Goal: Task Accomplishment & Management: Complete application form

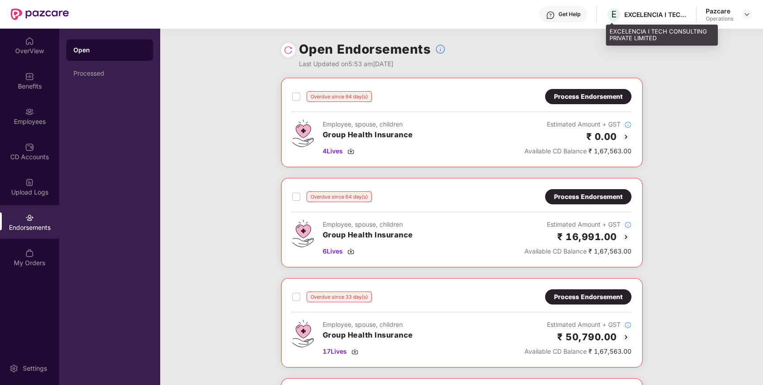
scroll to position [178, 0]
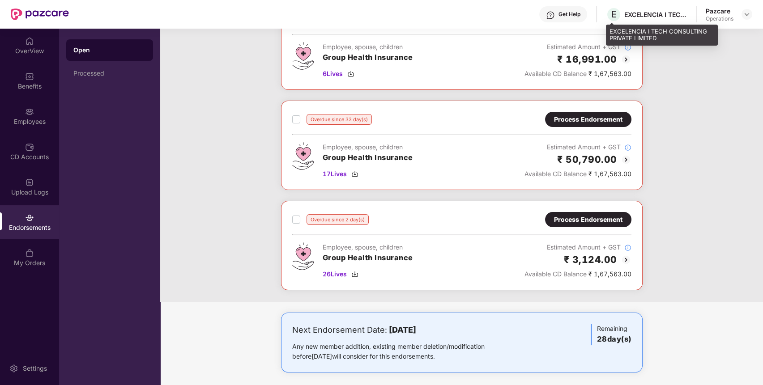
click at [671, 14] on div "EXCELENCIA I TECH CONSULTING PRIVATE LIMITED" at bounding box center [656, 14] width 63 height 9
copy div "EXCELENCIA I TECH CONSULTING PRIVATE LIMITED"
click at [671, 14] on div "EXCELENCIA I TECH CONSULTING PRIVATE LIMITED" at bounding box center [656, 14] width 63 height 9
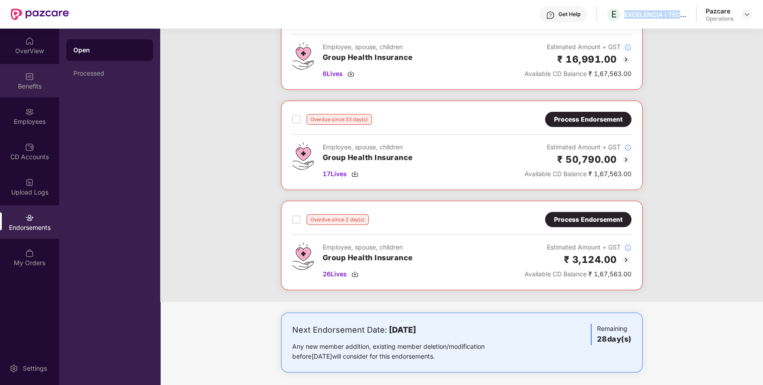
click at [34, 75] on img at bounding box center [29, 76] width 9 height 9
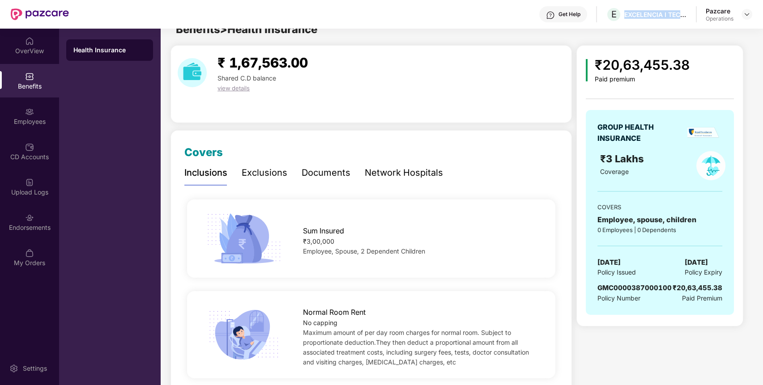
scroll to position [0, 0]
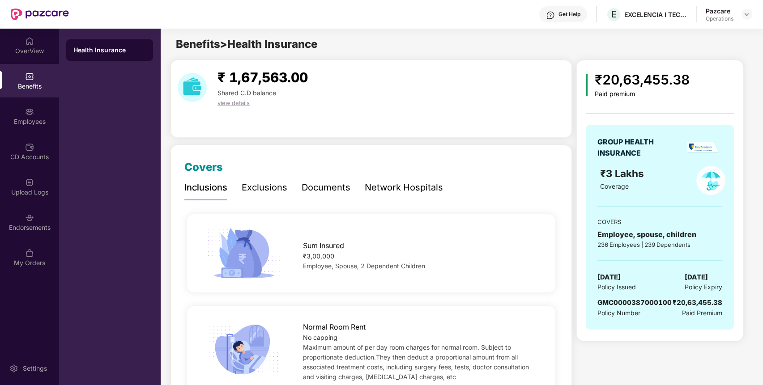
click at [615, 304] on span "GMC0000387000100" at bounding box center [635, 303] width 74 height 9
copy span "GMC0000387000100"
click at [615, 304] on span "GMC0000387000100" at bounding box center [635, 303] width 74 height 9
copy span "GMC0000387000100"
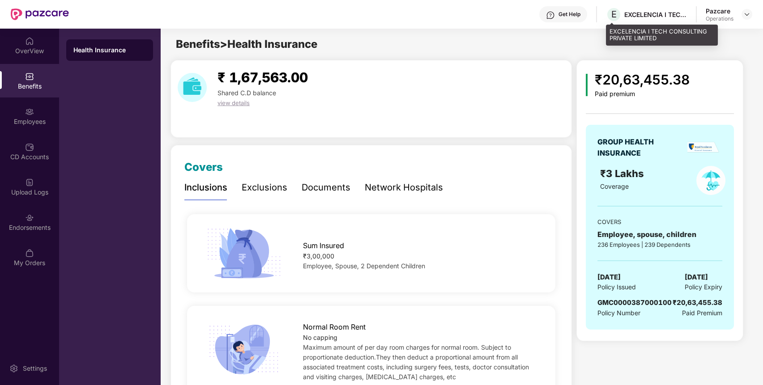
click at [651, 7] on div "E EXCELENCIA I TECH CONSULTING PRIVATE LIMITED" at bounding box center [646, 15] width 81 height 16
copy div "EXCELENCIA I TECH CONSULTING PRIVATE LIMITED"
click at [651, 7] on div "E EXCELENCIA I TECH CONSULTING PRIVATE LIMITED" at bounding box center [646, 15] width 81 height 16
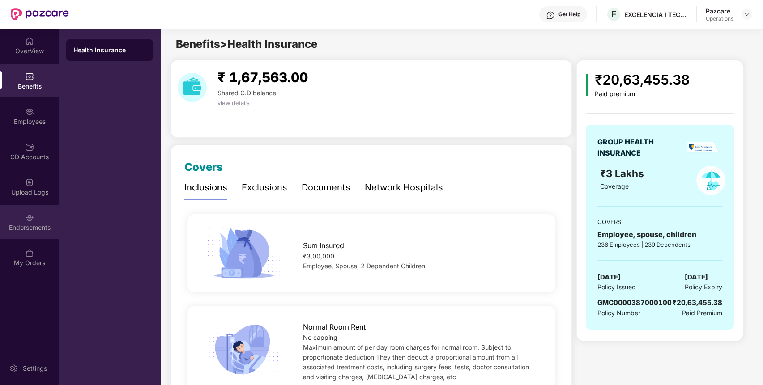
click at [40, 213] on div "Endorsements" at bounding box center [29, 223] width 59 height 34
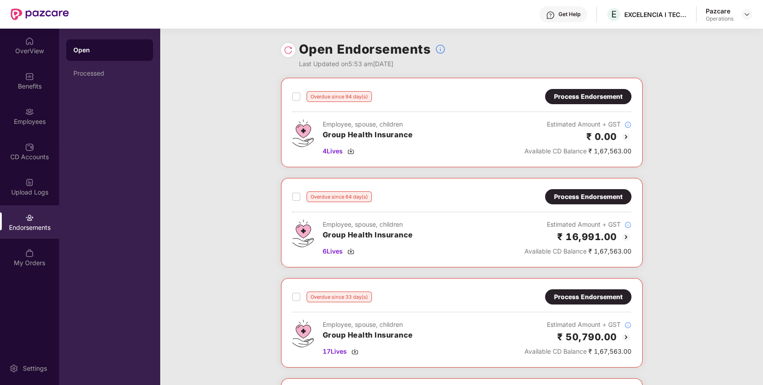
click at [578, 94] on div "Process Endorsement" at bounding box center [588, 97] width 69 height 10
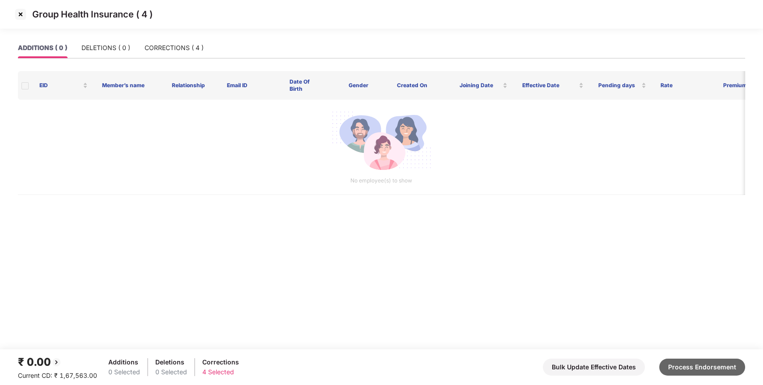
click at [693, 364] on button "Process Endorsement" at bounding box center [702, 367] width 86 height 17
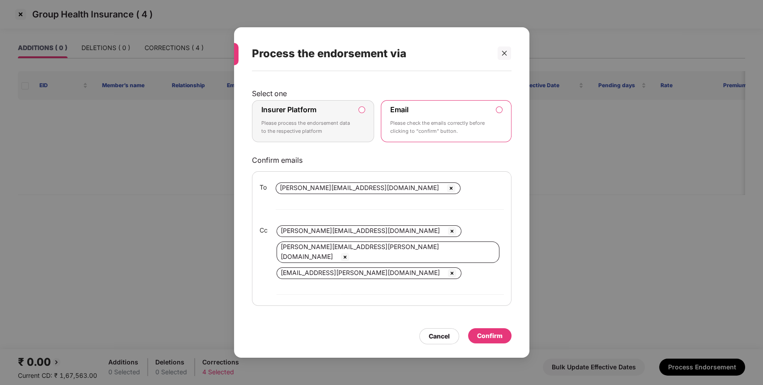
click at [343, 135] on p "Please process the endorsement data to the respective platform" at bounding box center [306, 128] width 91 height 16
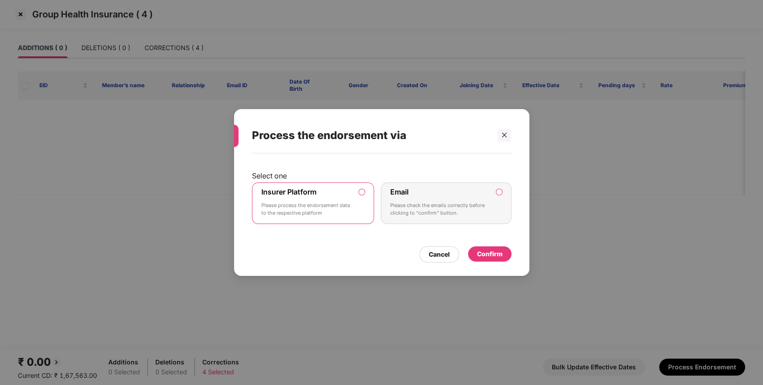
click at [492, 245] on div "Cancel Confirm" at bounding box center [382, 252] width 260 height 21
click at [492, 250] on div "Confirm" at bounding box center [490, 254] width 26 height 10
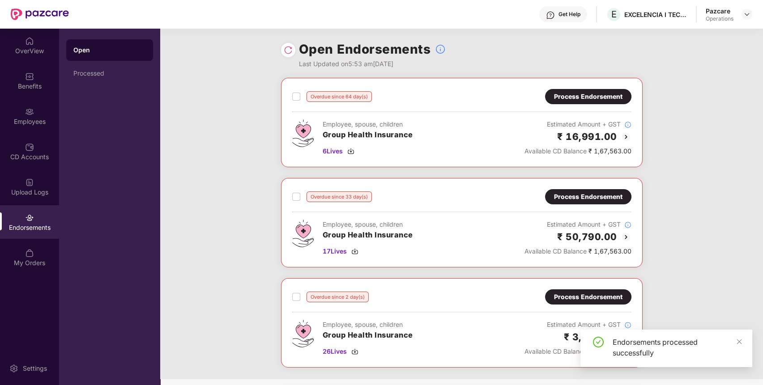
click at [605, 96] on div "Process Endorsement" at bounding box center [588, 97] width 69 height 10
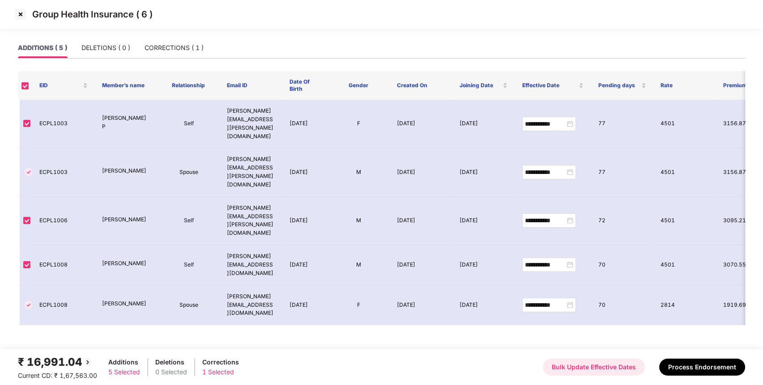
click at [597, 373] on button "Bulk Update Effective Dates" at bounding box center [594, 367] width 102 height 17
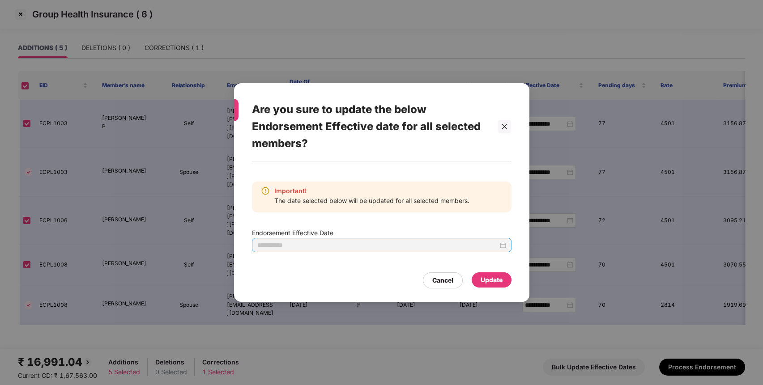
click at [501, 244] on div at bounding box center [381, 245] width 249 height 10
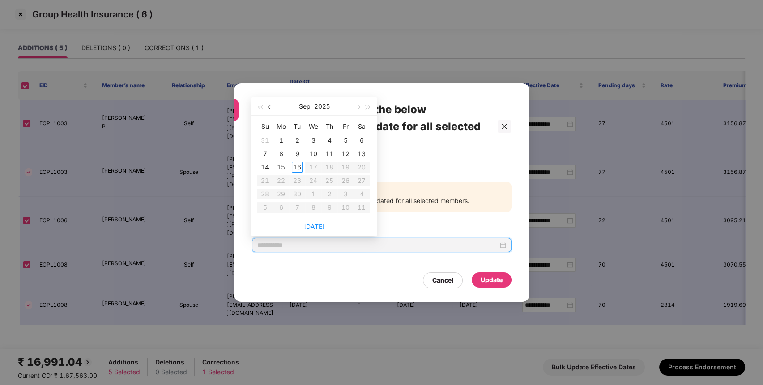
click at [269, 105] on button "button" at bounding box center [270, 107] width 10 height 18
type input "**********"
click at [334, 197] on div "28" at bounding box center [329, 194] width 11 height 11
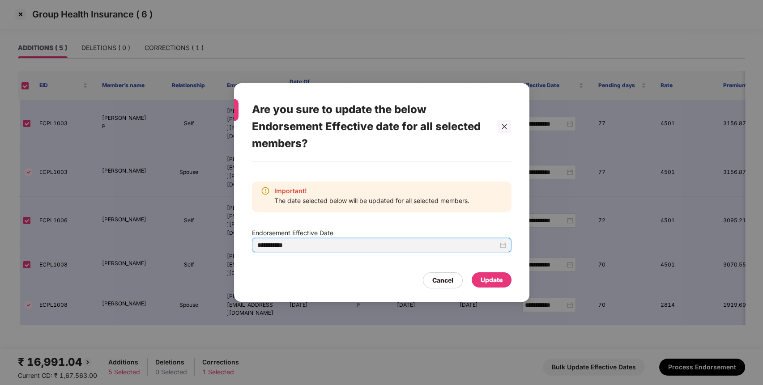
click at [498, 283] on div "Update" at bounding box center [492, 280] width 22 height 10
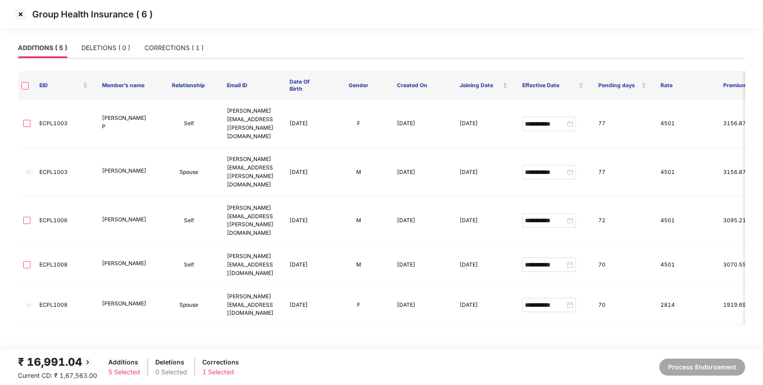
type input "**********"
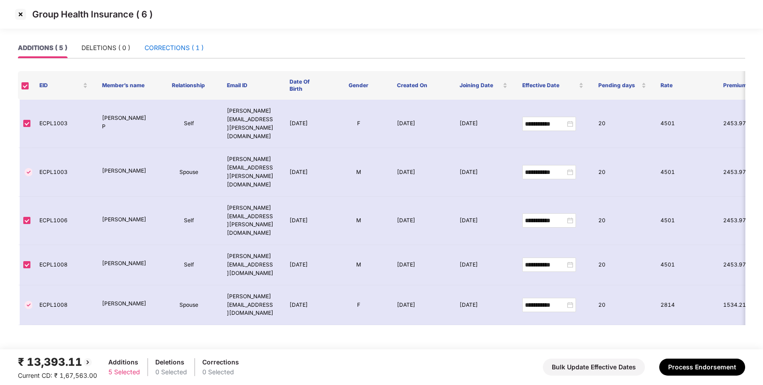
click at [186, 51] on div "CORRECTIONS ( 1 )" at bounding box center [174, 48] width 59 height 10
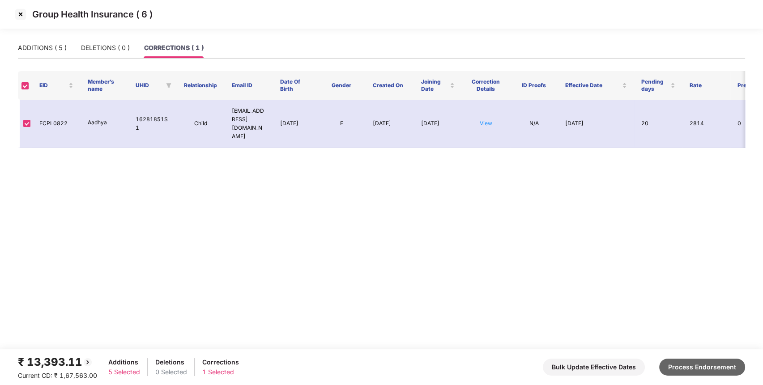
click at [705, 365] on button "Process Endorsement" at bounding box center [702, 367] width 86 height 17
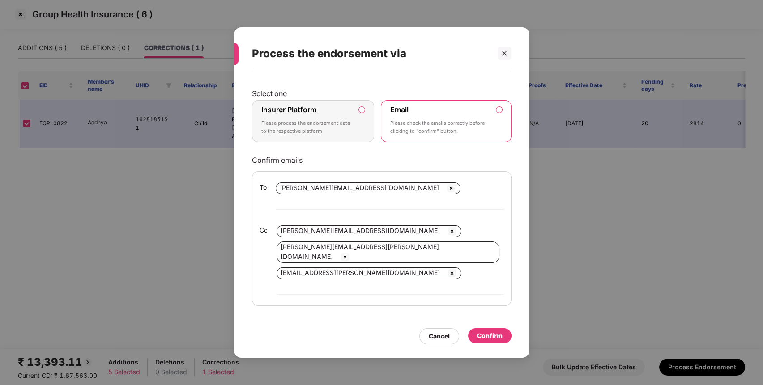
click at [340, 135] on p "Please process the endorsement data to the respective platform" at bounding box center [306, 128] width 91 height 16
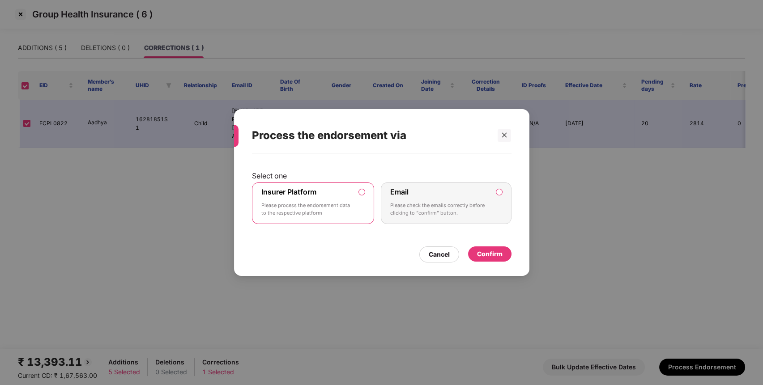
click at [499, 251] on div "Confirm" at bounding box center [490, 254] width 26 height 10
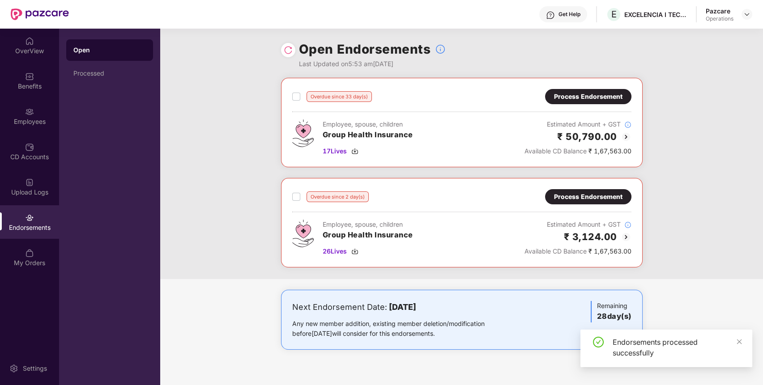
click at [594, 96] on div "Process Endorsement" at bounding box center [588, 97] width 69 height 10
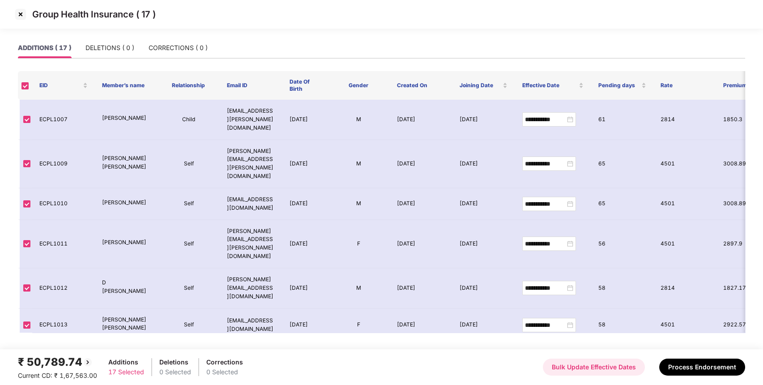
click at [587, 373] on button "Bulk Update Effective Dates" at bounding box center [594, 367] width 102 height 17
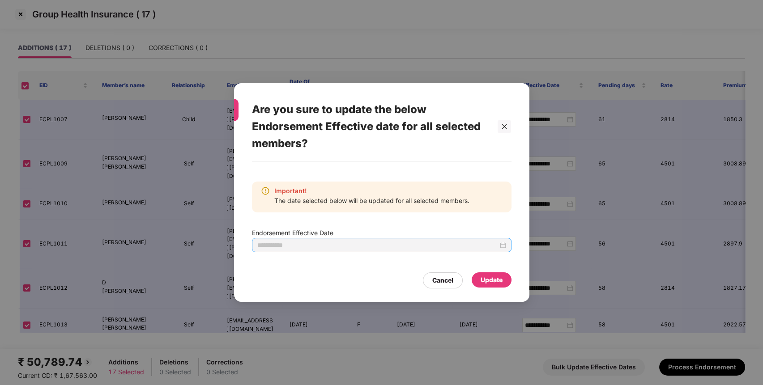
click at [506, 247] on div at bounding box center [382, 245] width 260 height 14
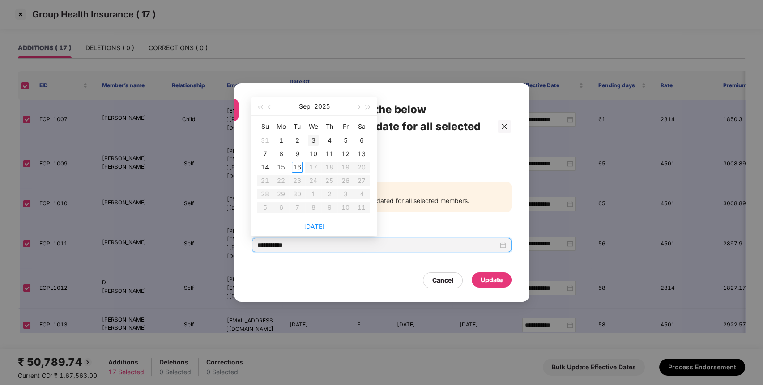
type input "**********"
click at [268, 105] on button "button" at bounding box center [270, 107] width 10 height 18
type input "**********"
click at [333, 193] on div "28" at bounding box center [329, 194] width 11 height 11
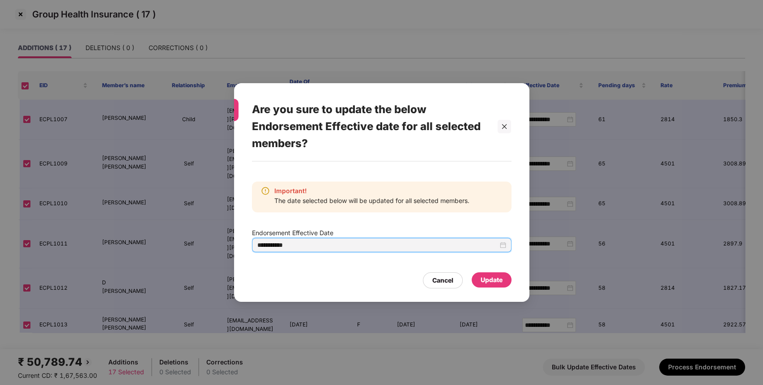
click at [494, 282] on div "Update" at bounding box center [492, 280] width 22 height 10
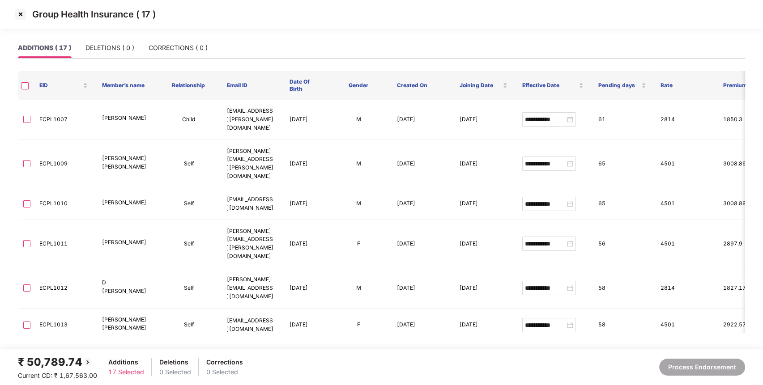
type input "**********"
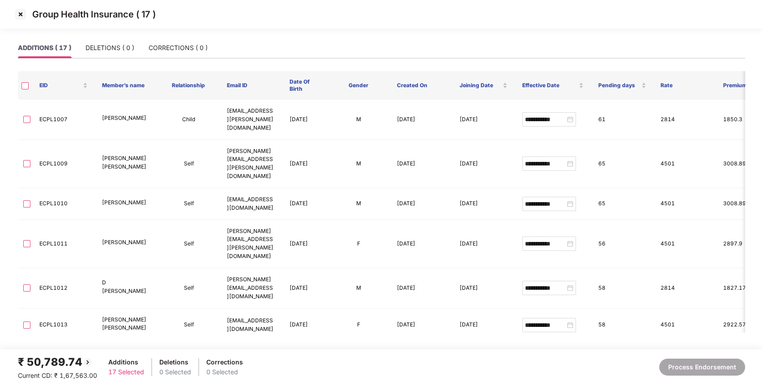
type input "**********"
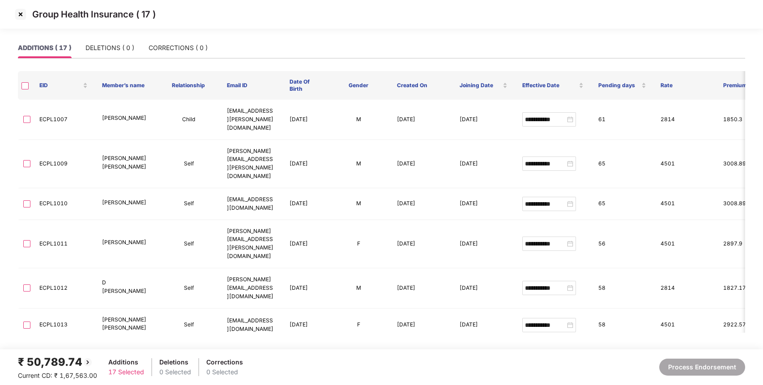
type input "**********"
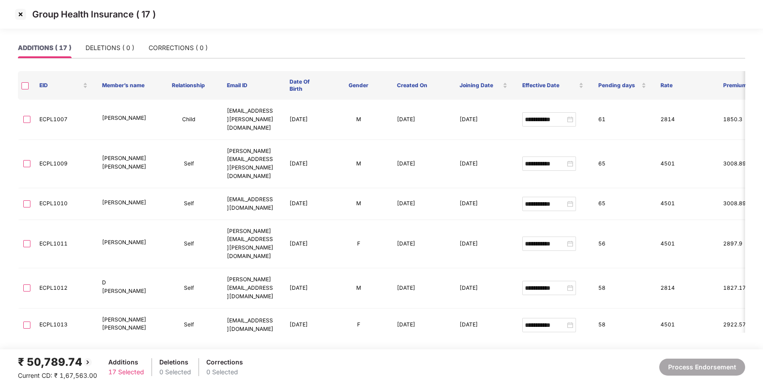
type input "**********"
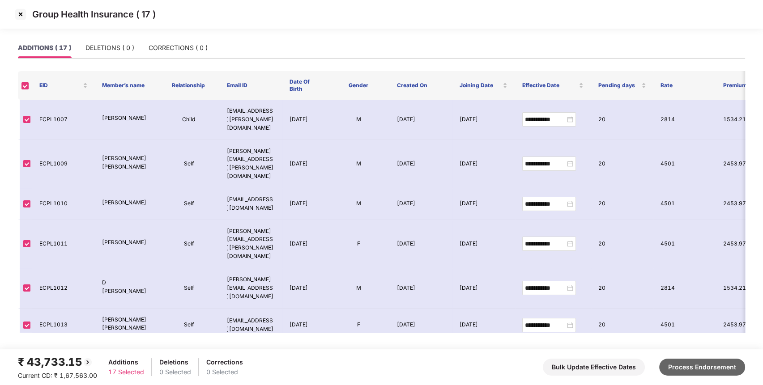
click at [680, 362] on button "Process Endorsement" at bounding box center [702, 367] width 86 height 17
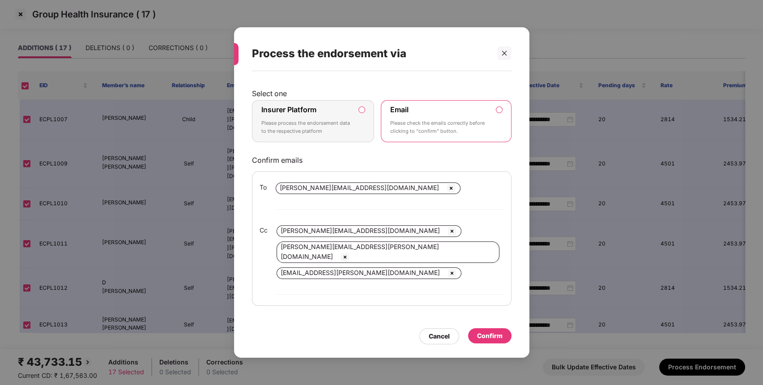
click at [343, 135] on div "Insurer Platform Please process the endorsement data to the respective platform" at bounding box center [306, 121] width 91 height 32
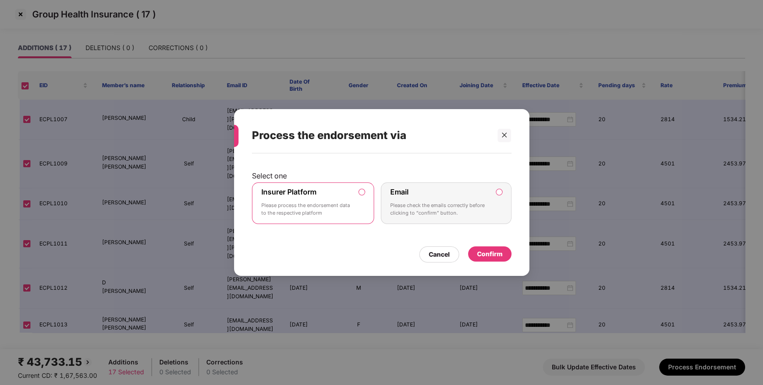
click at [484, 257] on div "Confirm" at bounding box center [490, 254] width 26 height 10
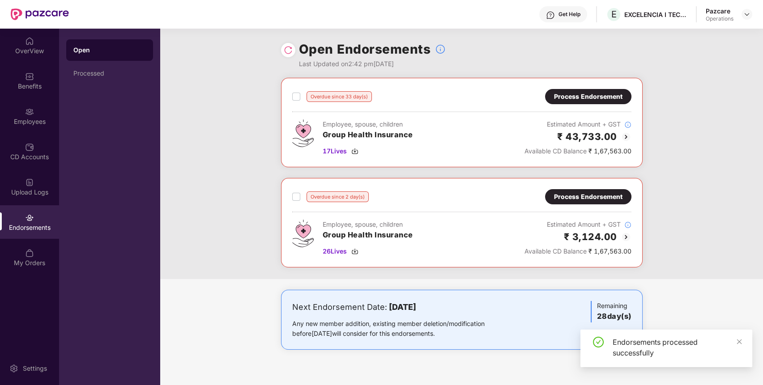
click at [290, 54] on img at bounding box center [288, 50] width 9 height 9
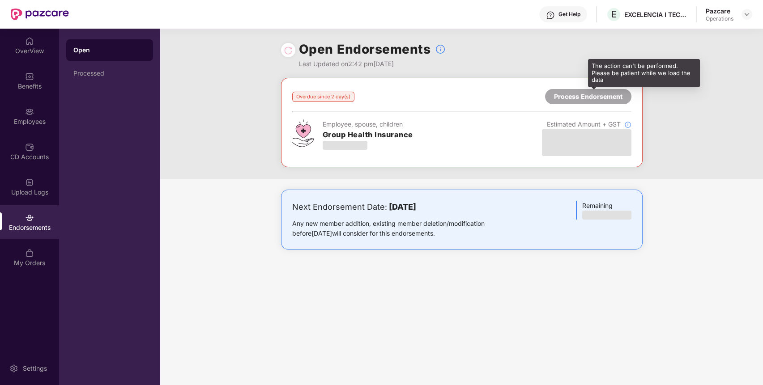
click at [593, 100] on div "Process Endorsement" at bounding box center [588, 97] width 69 height 10
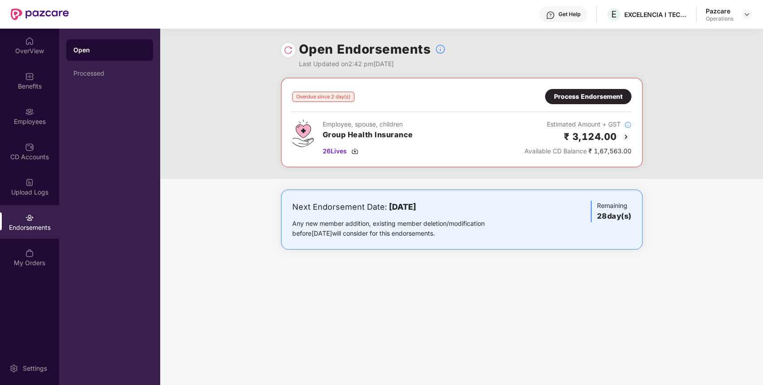
click at [611, 89] on div "Process Endorsement" at bounding box center [588, 96] width 86 height 15
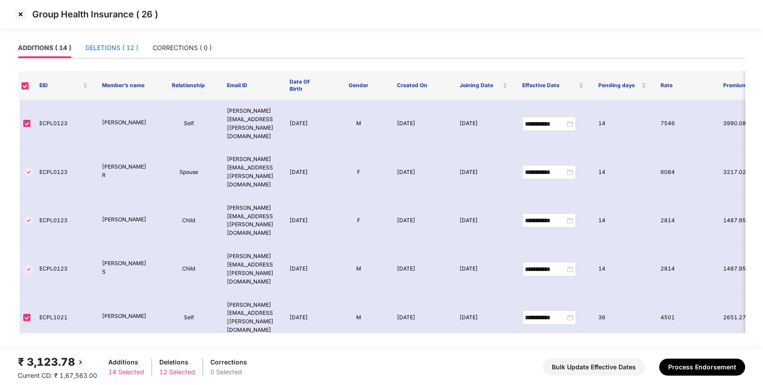
click at [136, 43] on div "DELETIONS ( 12 )" at bounding box center [112, 48] width 53 height 10
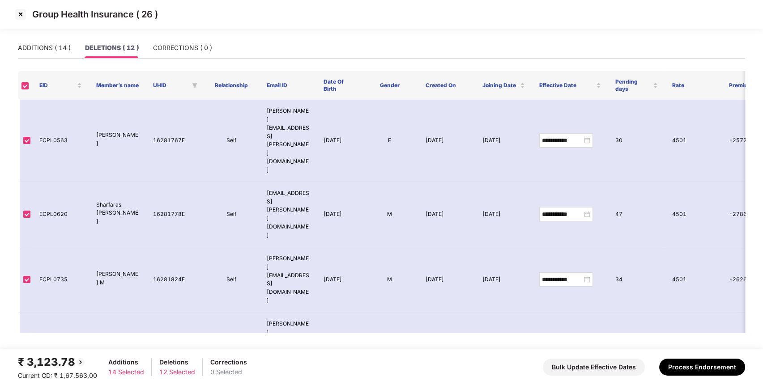
click at [30, 85] on th at bounding box center [25, 85] width 14 height 29
click at [64, 49] on div "ADDITIONS ( 14 )" at bounding box center [44, 48] width 53 height 10
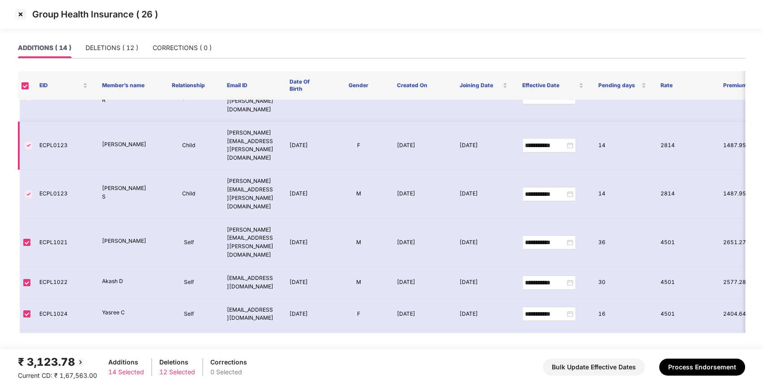
scroll to position [83, 0]
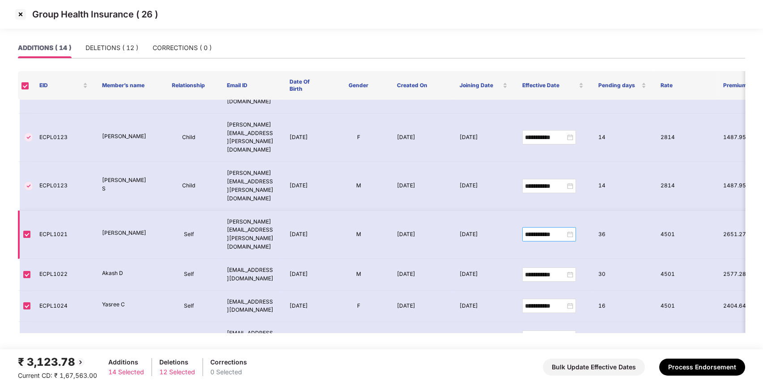
click at [569, 230] on div "**********" at bounding box center [549, 235] width 48 height 10
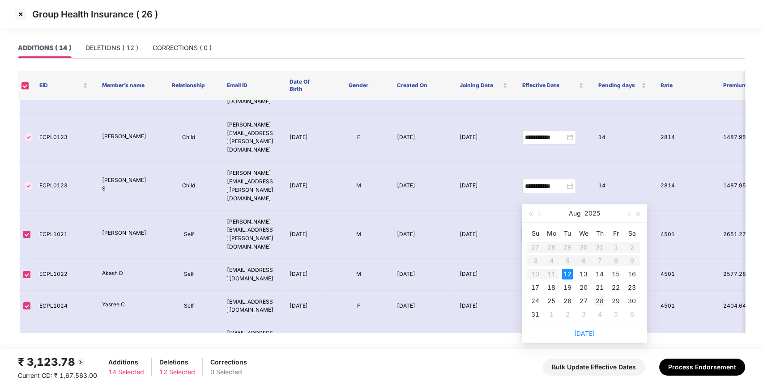
type input "**********"
click at [603, 299] on div "28" at bounding box center [600, 301] width 11 height 11
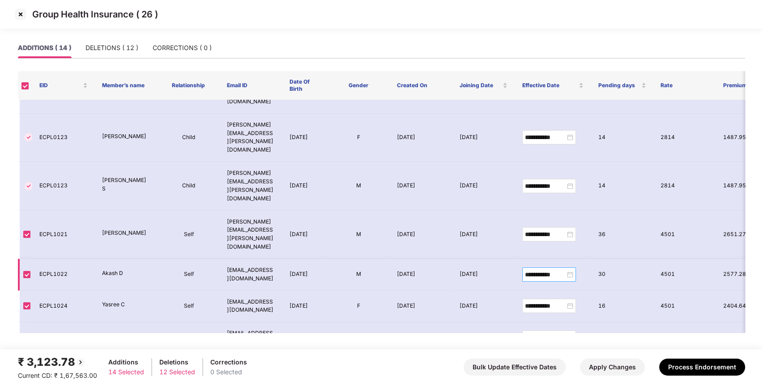
click at [573, 270] on div "**********" at bounding box center [549, 275] width 48 height 10
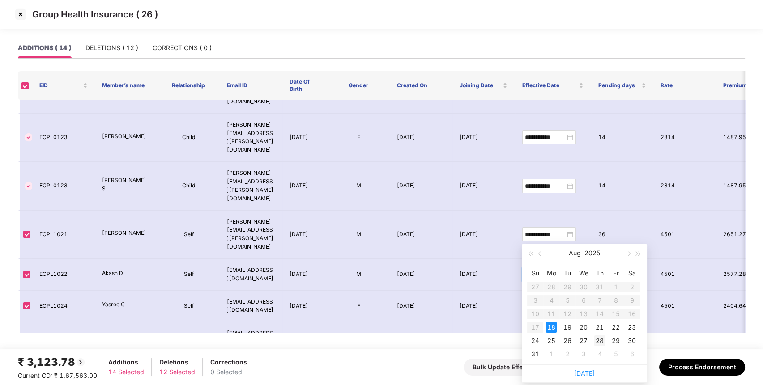
type input "**********"
click at [603, 338] on div "28" at bounding box center [600, 341] width 11 height 11
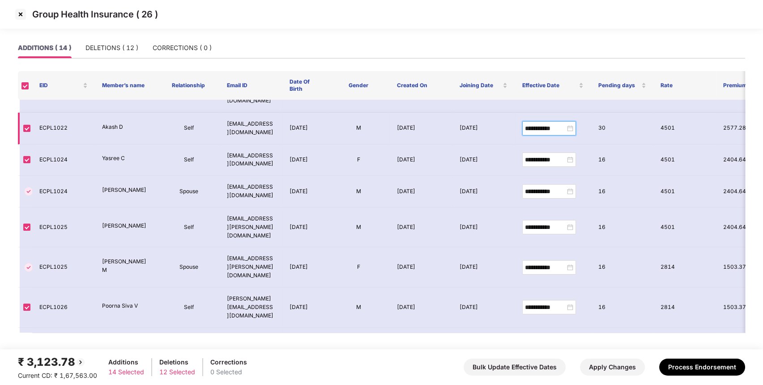
scroll to position [327, 0]
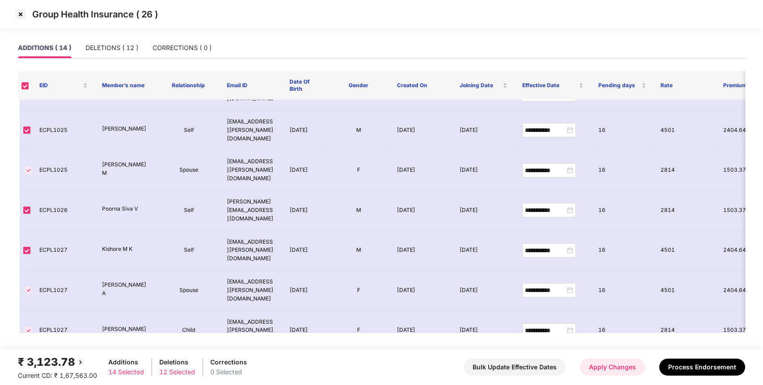
click at [620, 367] on button "Apply Changes" at bounding box center [612, 367] width 65 height 17
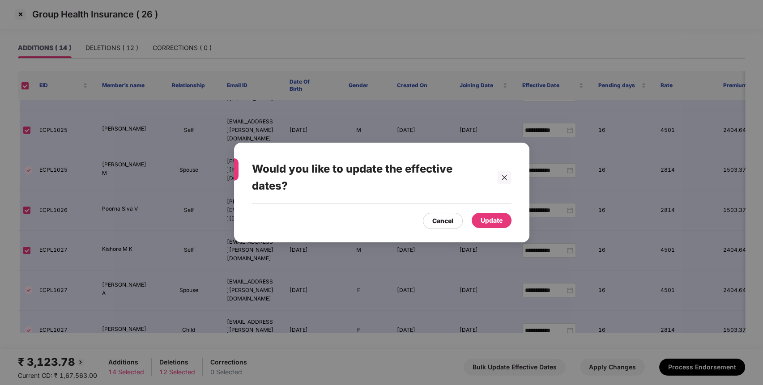
click at [487, 221] on div "Update" at bounding box center [492, 221] width 22 height 10
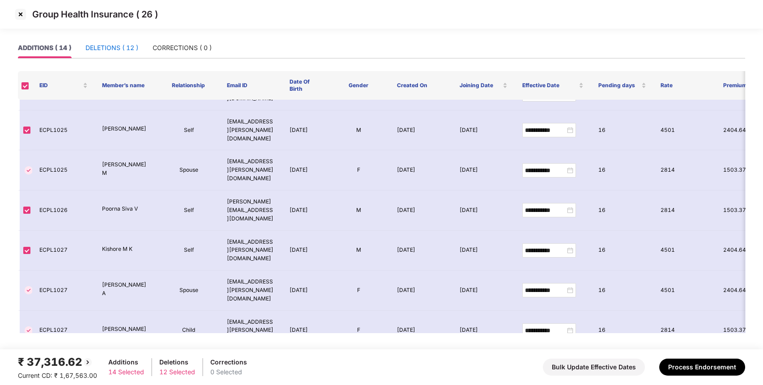
click at [121, 48] on div "DELETIONS ( 12 )" at bounding box center [112, 48] width 53 height 10
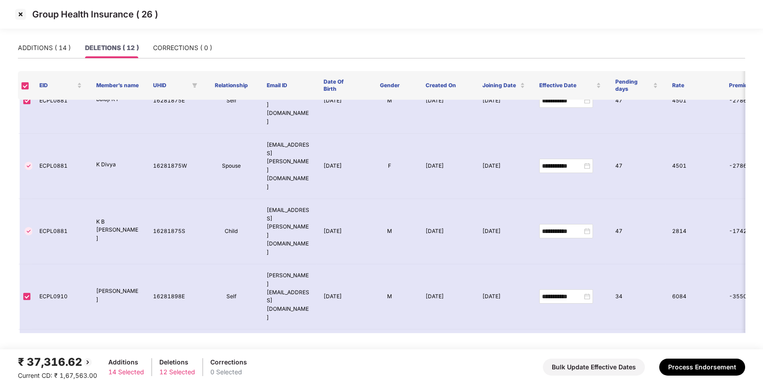
scroll to position [280, 0]
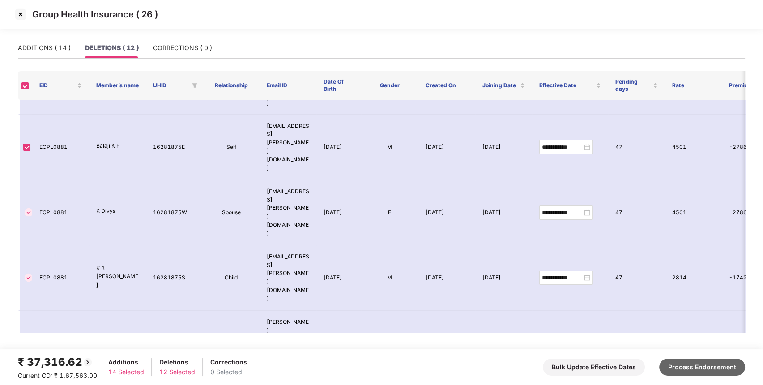
click at [703, 373] on button "Process Endorsement" at bounding box center [702, 367] width 86 height 17
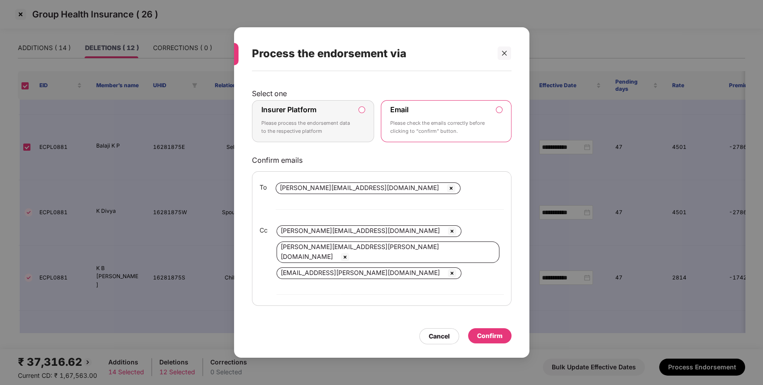
click at [330, 135] on p "Please process the endorsement data to the respective platform" at bounding box center [306, 128] width 91 height 16
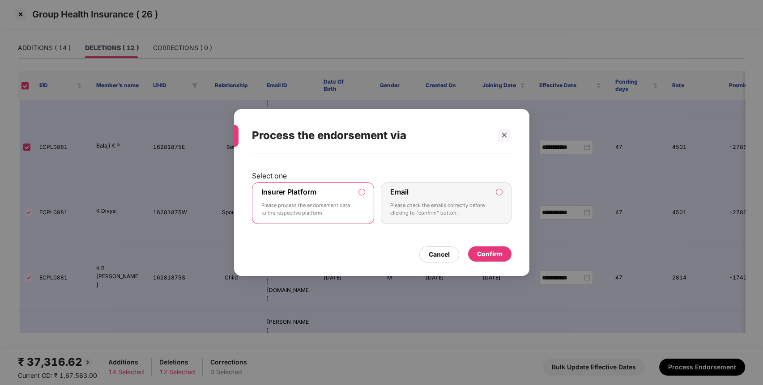
click at [496, 251] on div "Confirm" at bounding box center [490, 254] width 26 height 10
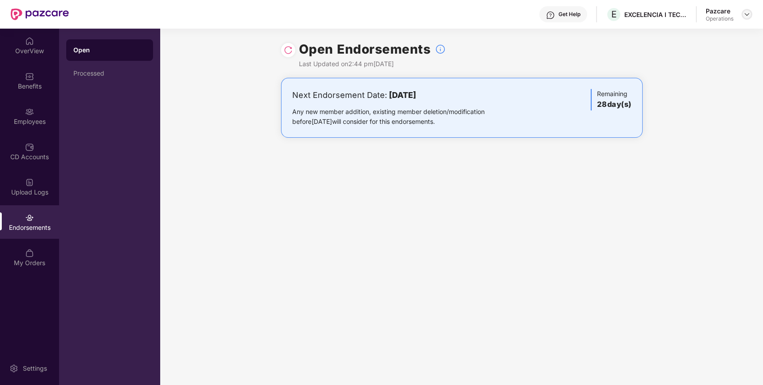
click at [748, 11] on img at bounding box center [747, 14] width 7 height 7
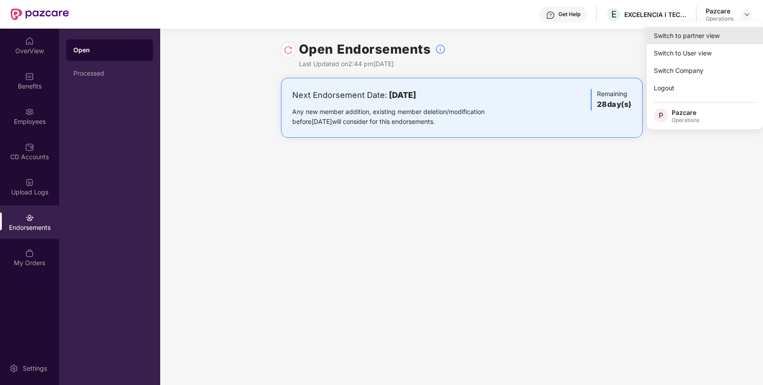
click at [731, 36] on div "Switch to partner view" at bounding box center [705, 35] width 116 height 17
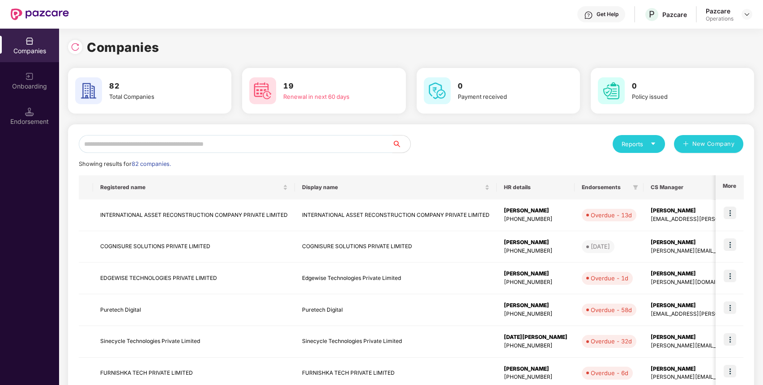
click at [333, 143] on input "text" at bounding box center [236, 144] width 314 height 18
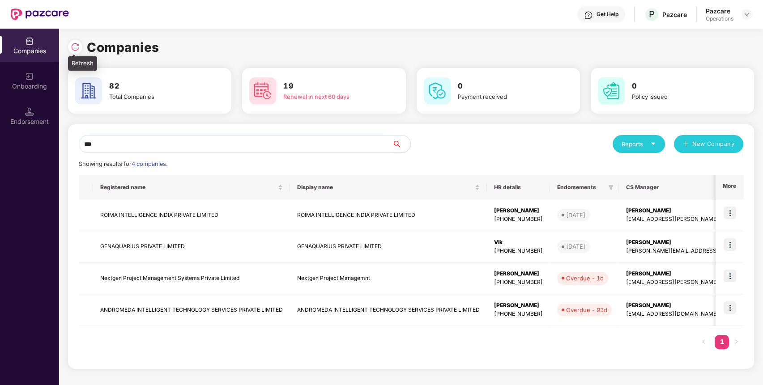
click at [77, 43] on img at bounding box center [75, 47] width 9 height 9
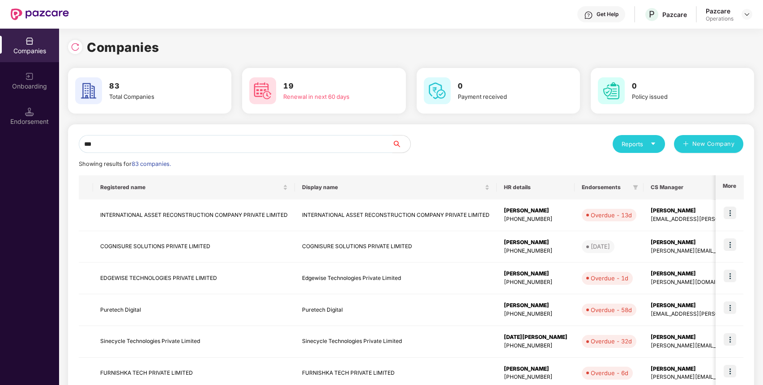
click at [166, 145] on input "***" at bounding box center [236, 144] width 314 height 18
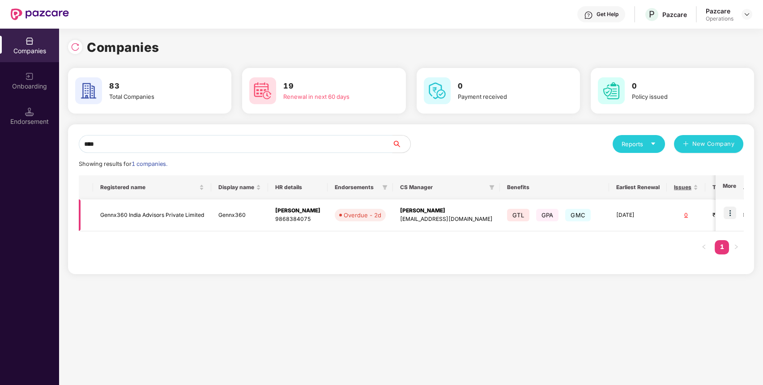
type input "****"
click at [729, 221] on td at bounding box center [730, 216] width 28 height 32
click at [731, 214] on img at bounding box center [730, 213] width 13 height 13
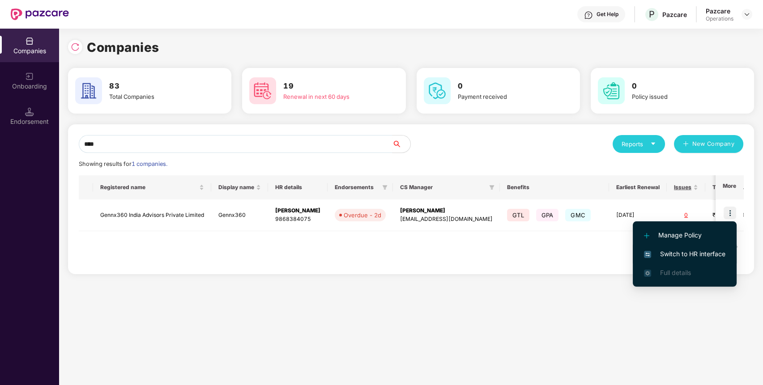
click at [707, 246] on li "Switch to HR interface" at bounding box center [685, 254] width 104 height 19
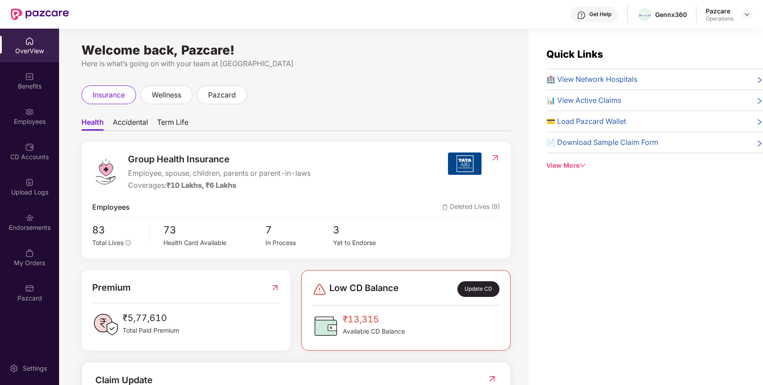
click at [39, 228] on div "Endorsements" at bounding box center [29, 227] width 59 height 9
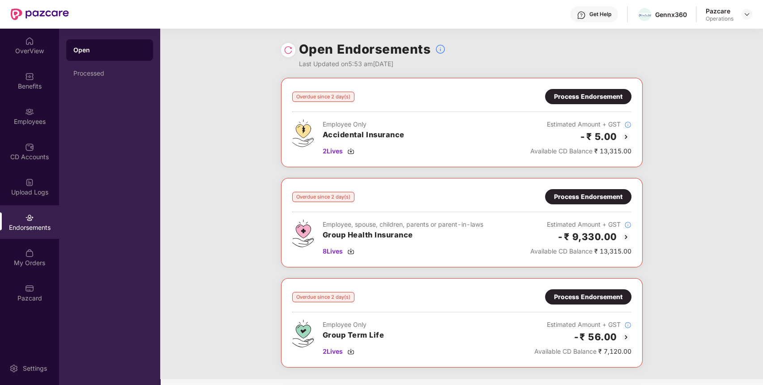
click at [361, 270] on div "Overdue since 2 day(s) Process Endorsement Employee Only Accidental Insurance 2…" at bounding box center [461, 229] width 603 height 302
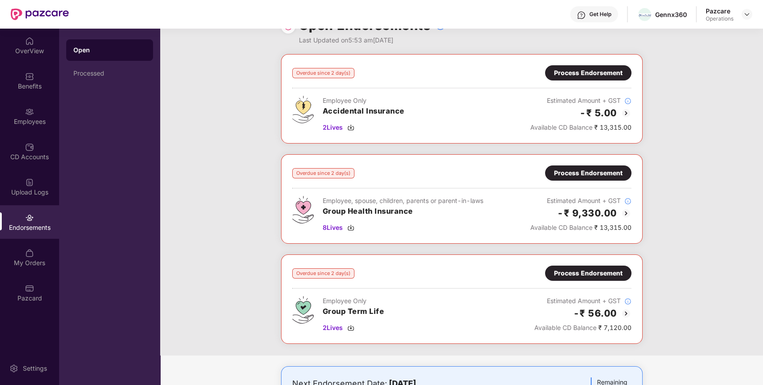
scroll to position [0, 0]
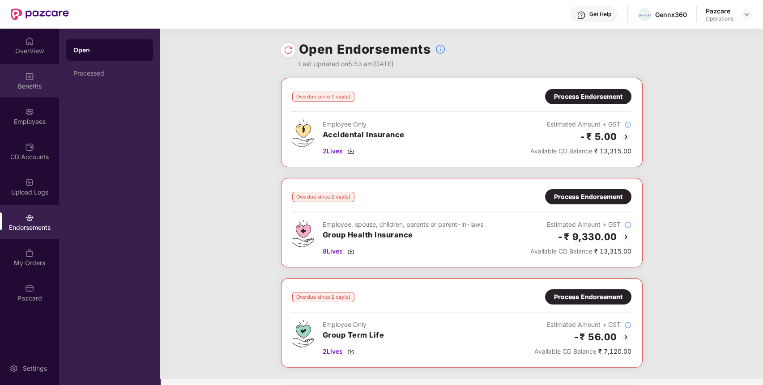
click at [30, 85] on div "Benefits" at bounding box center [29, 86] width 59 height 9
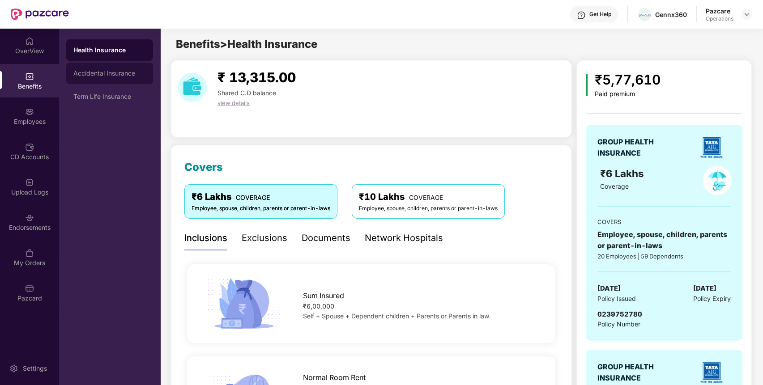
click at [126, 79] on div "Accidental Insurance" at bounding box center [109, 73] width 87 height 21
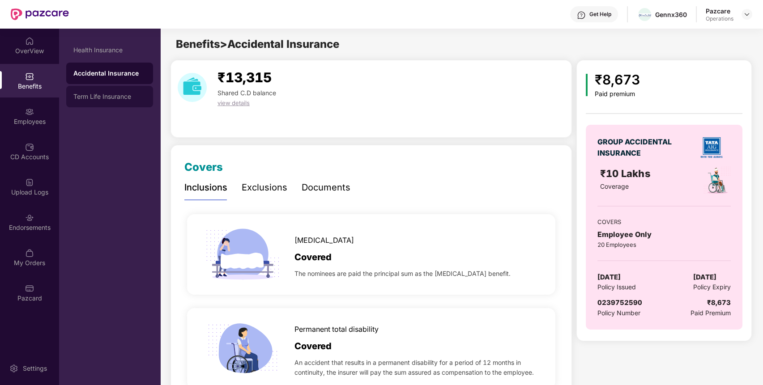
click at [118, 93] on div "Term Life Insurance" at bounding box center [109, 96] width 73 height 7
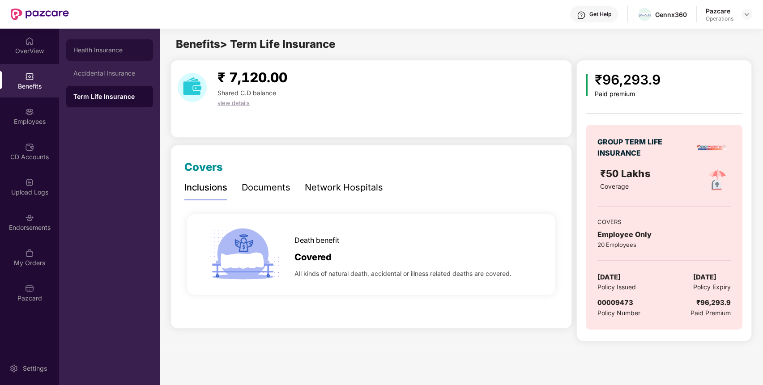
click at [115, 56] on div "Health Insurance" at bounding box center [109, 49] width 87 height 21
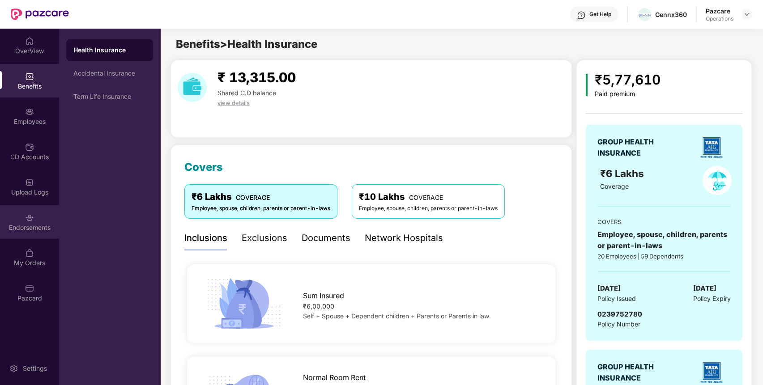
click at [30, 233] on div "Endorsements" at bounding box center [29, 223] width 59 height 34
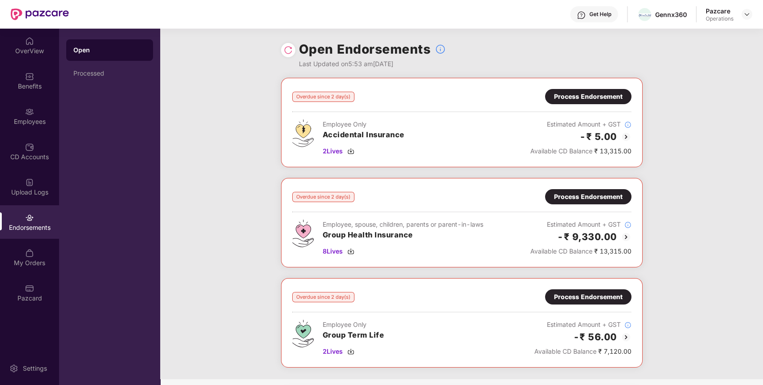
click at [619, 97] on div "Process Endorsement" at bounding box center [588, 97] width 69 height 10
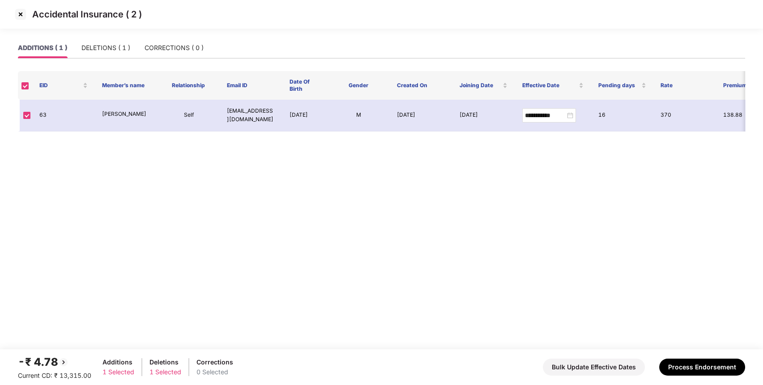
click at [18, 17] on img at bounding box center [20, 14] width 14 height 14
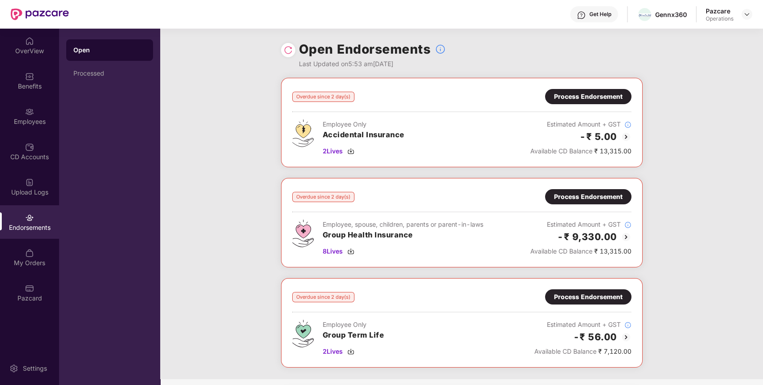
click at [609, 197] on div "Process Endorsement" at bounding box center [588, 197] width 69 height 10
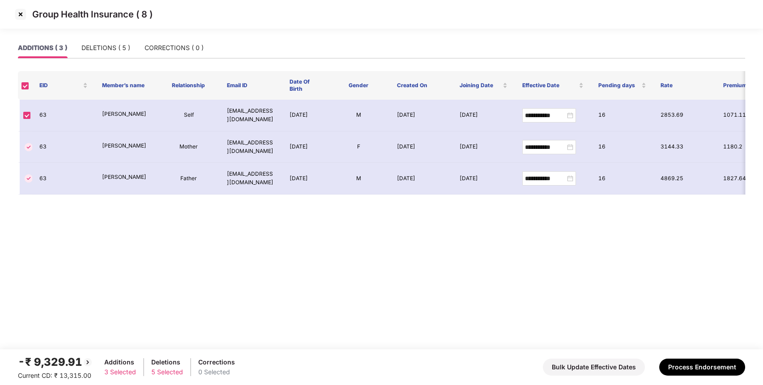
click at [24, 14] on img at bounding box center [20, 14] width 14 height 14
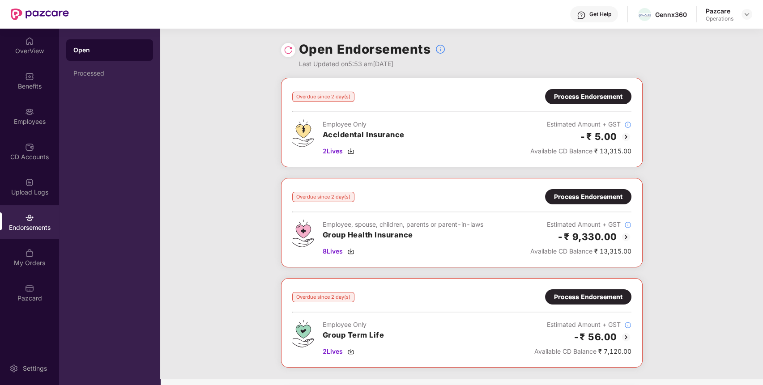
click at [743, 8] on div "Pazcare Operations" at bounding box center [729, 15] width 47 height 16
click at [746, 13] on img at bounding box center [747, 14] width 7 height 7
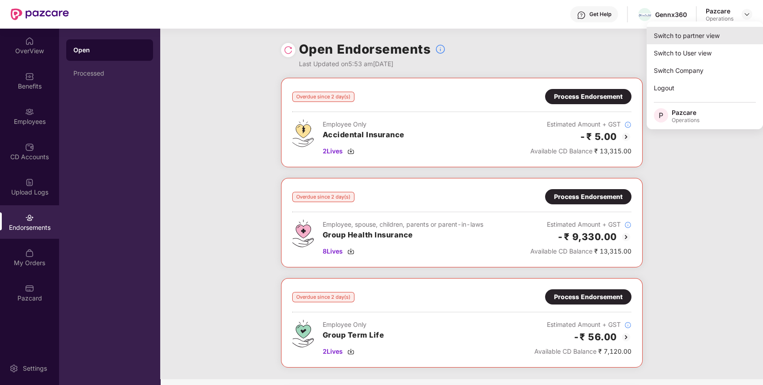
click at [726, 27] on div "Switch to partner view" at bounding box center [705, 35] width 116 height 17
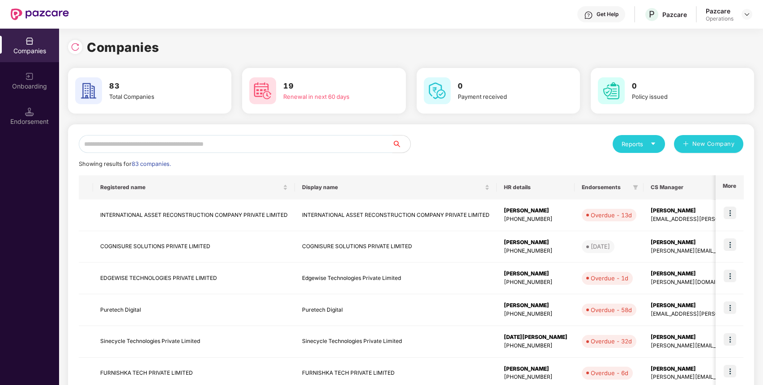
click at [348, 141] on input "text" at bounding box center [236, 144] width 314 height 18
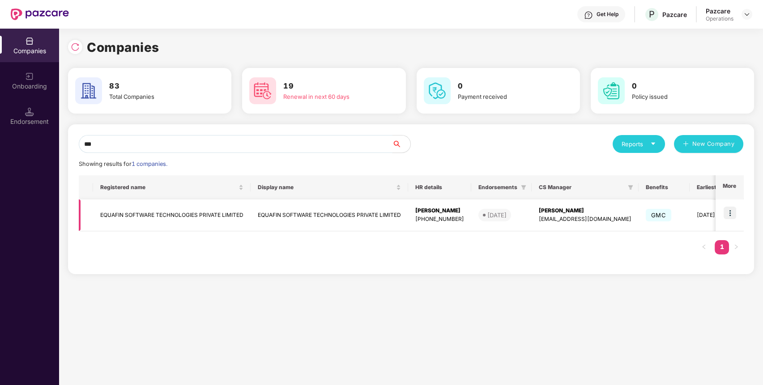
type input "***"
click at [735, 208] on img at bounding box center [730, 213] width 13 height 13
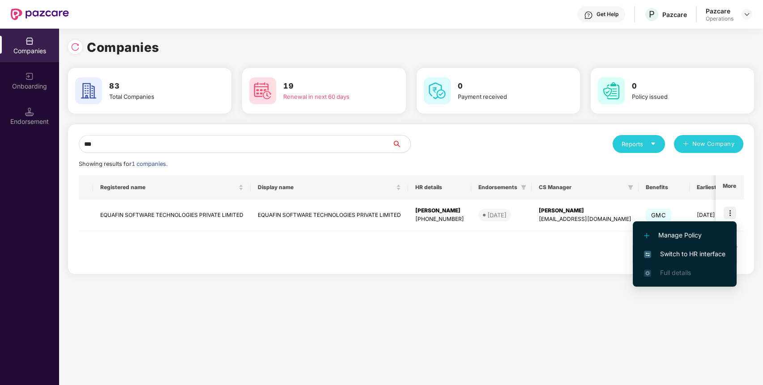
click at [709, 254] on span "Switch to HR interface" at bounding box center [684, 254] width 81 height 10
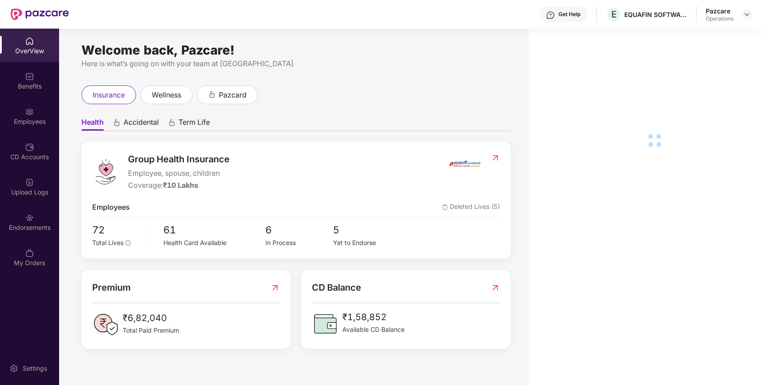
click at [29, 221] on img at bounding box center [29, 218] width 9 height 9
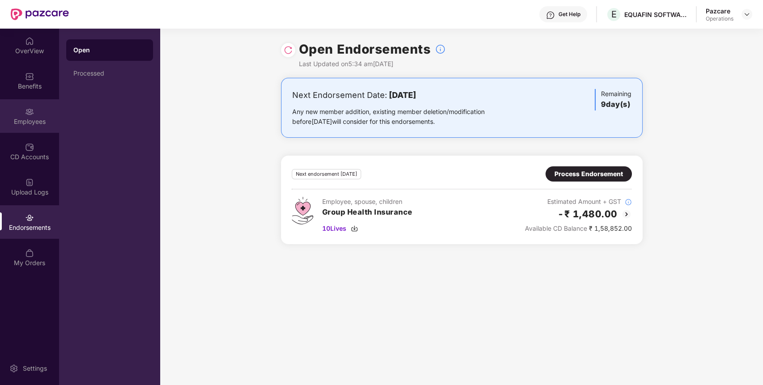
click at [42, 126] on div "Employees" at bounding box center [29, 116] width 59 height 34
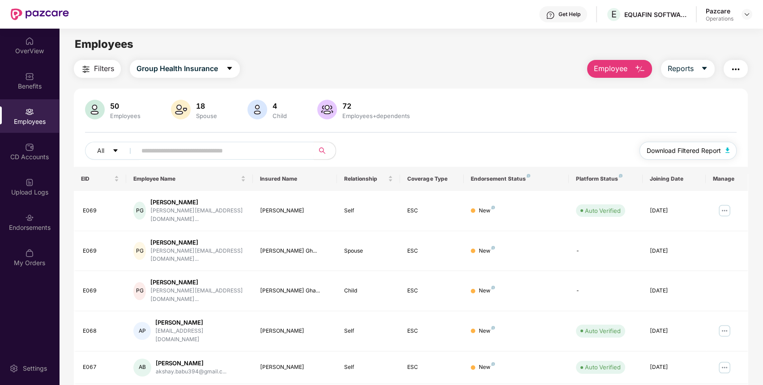
click at [681, 145] on button "Download Filtered Report" at bounding box center [689, 151] width 98 height 18
click at [26, 85] on div "Benefits" at bounding box center [29, 86] width 59 height 9
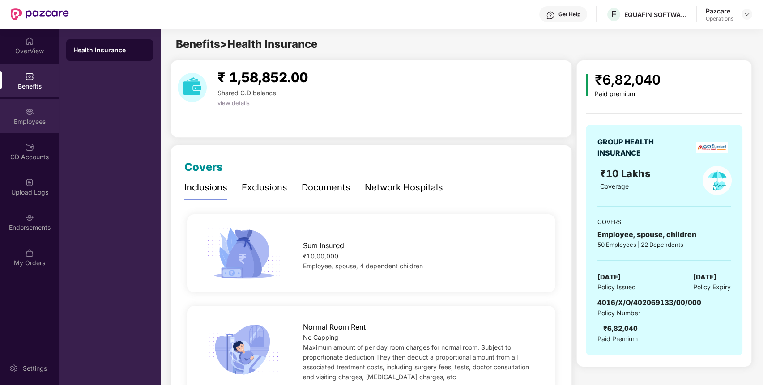
click at [28, 126] on div "Employees" at bounding box center [29, 116] width 59 height 34
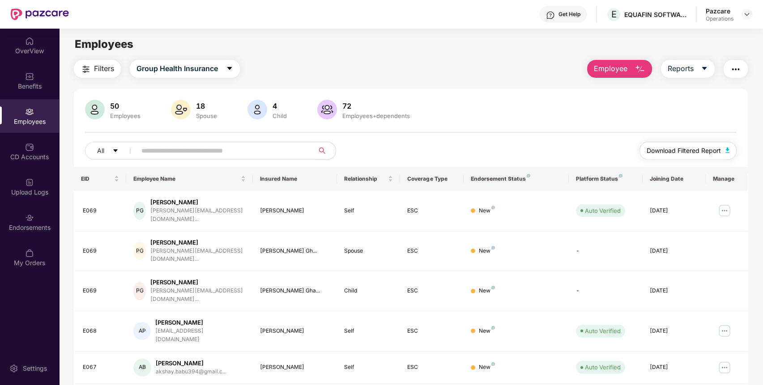
click at [683, 152] on span "Download Filtered Report" at bounding box center [684, 151] width 74 height 10
click at [731, 72] on img "button" at bounding box center [736, 69] width 11 height 11
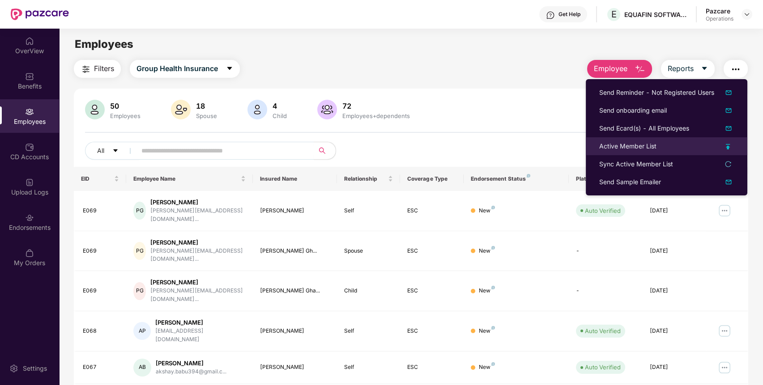
click at [661, 141] on div "Active Member List" at bounding box center [666, 146] width 135 height 10
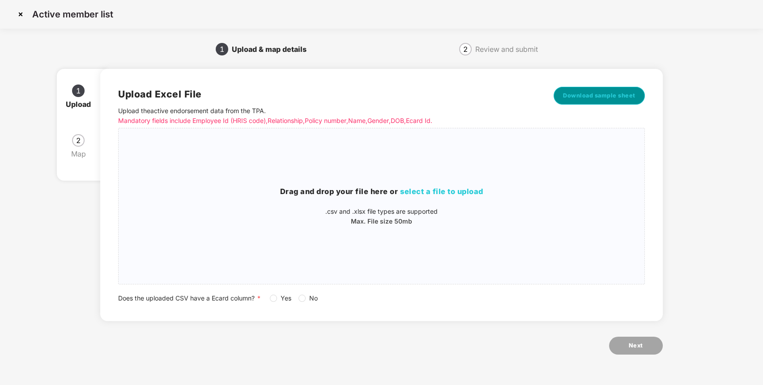
click at [628, 89] on button "Download sample sheet" at bounding box center [599, 96] width 91 height 18
click at [439, 192] on span "select a file to upload" at bounding box center [441, 191] width 83 height 9
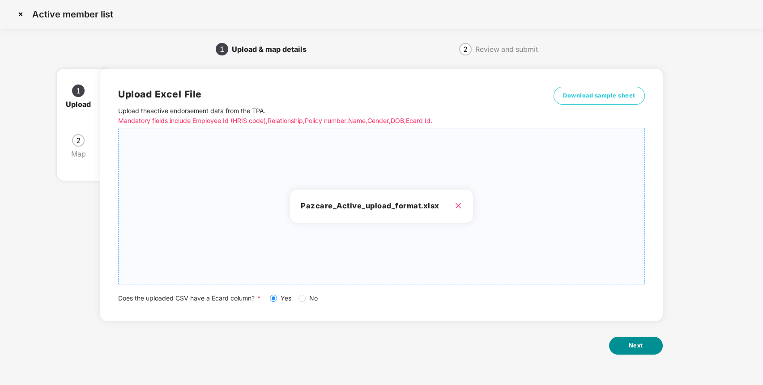
click at [627, 347] on button "Next" at bounding box center [636, 346] width 54 height 18
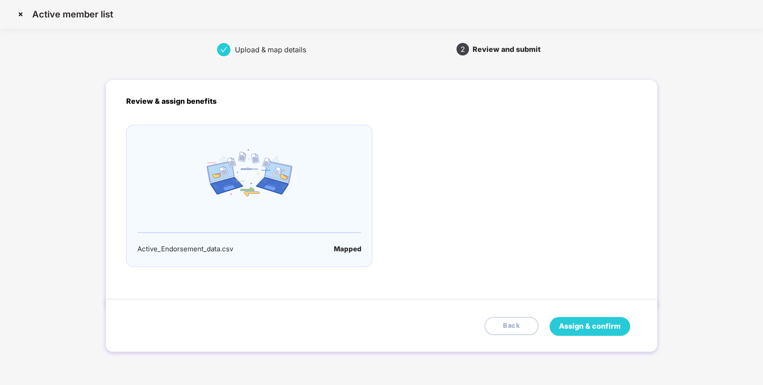
click at [612, 320] on button "Assign & confirm" at bounding box center [590, 326] width 81 height 19
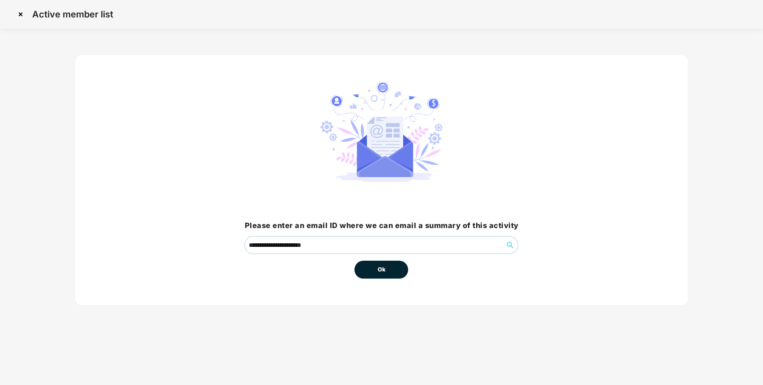
click at [404, 274] on button "Ok" at bounding box center [382, 270] width 54 height 18
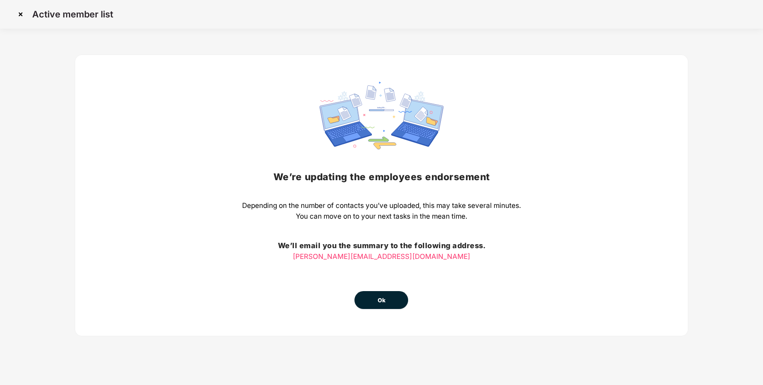
click at [403, 306] on button "Ok" at bounding box center [382, 300] width 54 height 18
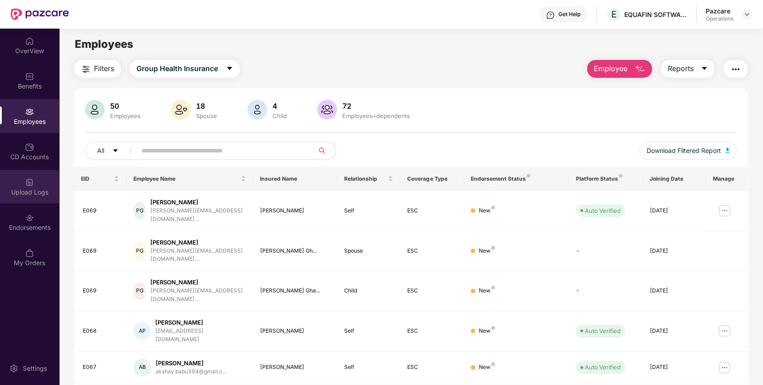
click at [29, 196] on div "Upload Logs" at bounding box center [29, 192] width 59 height 9
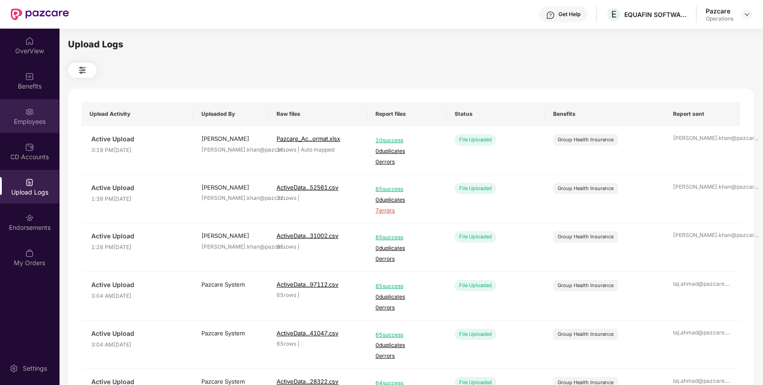
click at [54, 116] on div "Employees" at bounding box center [29, 116] width 59 height 34
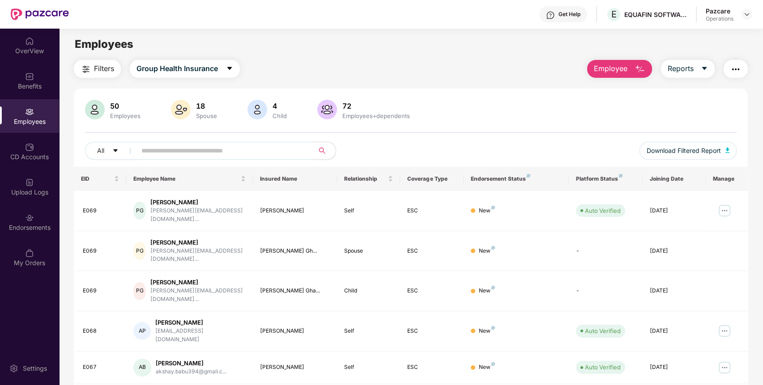
click at [91, 70] on img "button" at bounding box center [86, 69] width 11 height 11
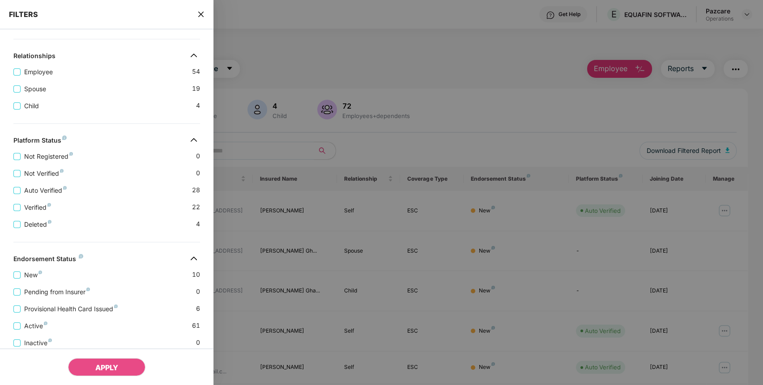
scroll to position [187, 0]
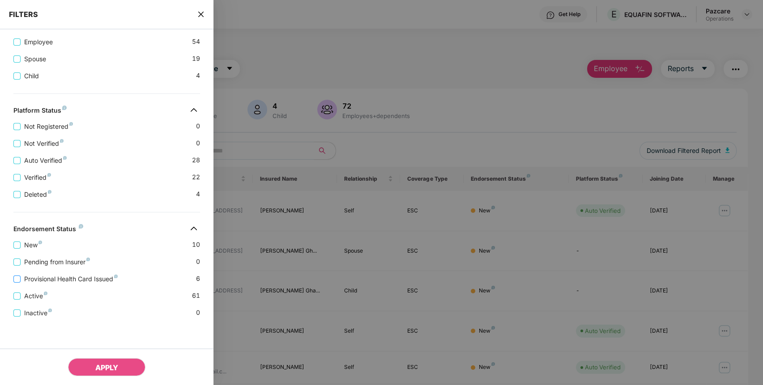
click at [70, 279] on span "Provisional Health Card Issued" at bounding box center [71, 279] width 101 height 10
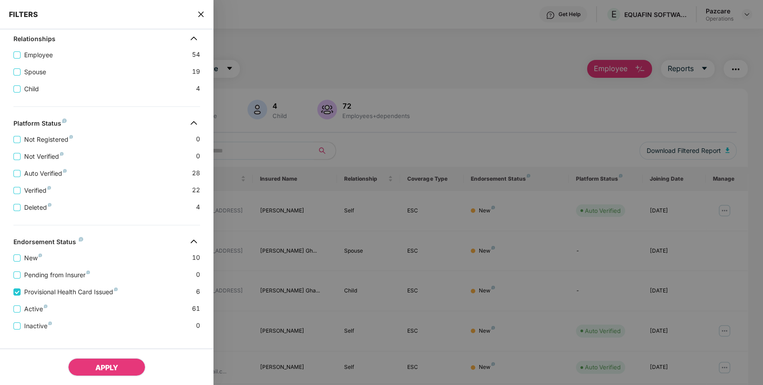
click at [97, 364] on span "APPLY" at bounding box center [106, 368] width 23 height 9
